Goal: Find contact information: Find contact information

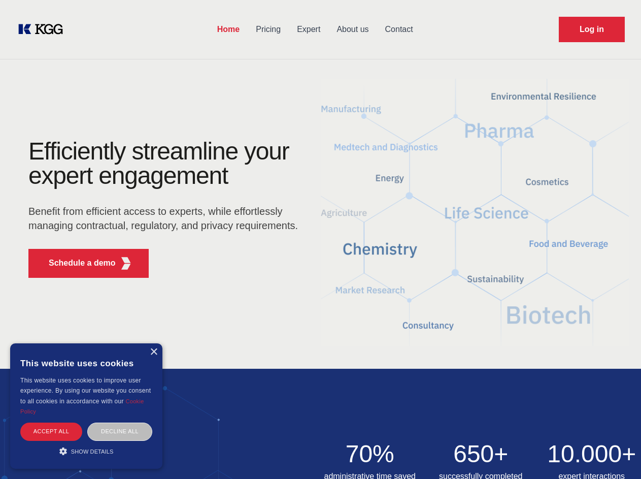
click at [320, 239] on div "Efficiently streamline your expert engagement Benefit from efficient access to …" at bounding box center [166, 212] width 309 height 147
click at [76, 263] on p "Schedule a demo" at bounding box center [82, 263] width 67 height 12
click at [153, 352] on div "×" at bounding box center [154, 352] width 8 height 8
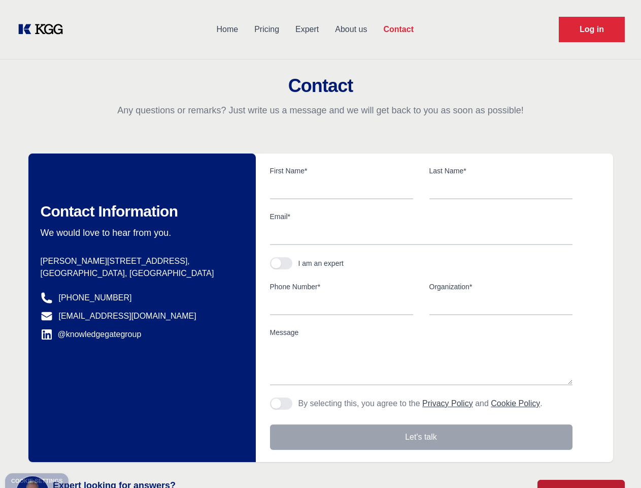
click at [120, 431] on div "Contact Information We would love to hear from you. Postal address [PERSON_NAME…" at bounding box center [142, 307] width 228 height 308
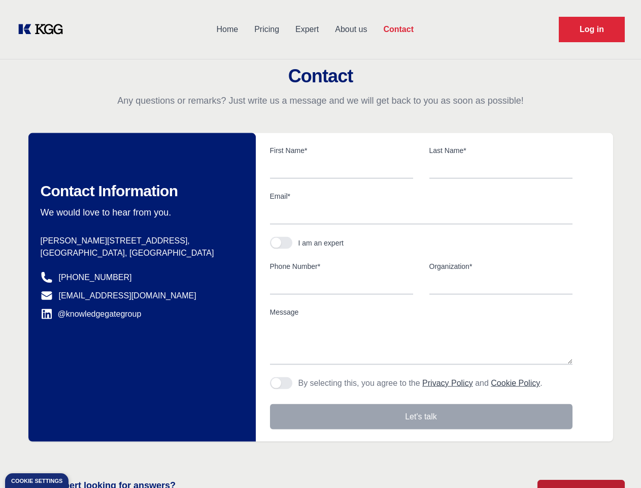
click at [86, 451] on main "Contact Any questions or remarks? Just write us a message and we will get back …" at bounding box center [320, 264] width 641 height 529
